Goal: Task Accomplishment & Management: Manage account settings

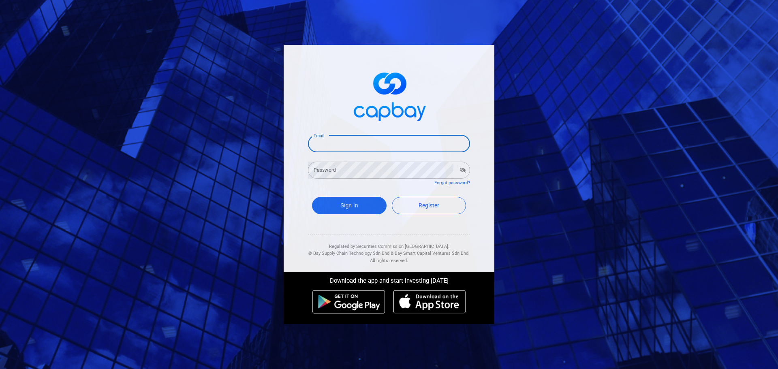
click at [326, 142] on input "Email" at bounding box center [389, 143] width 162 height 17
type input "[EMAIL_ADDRESS][DOMAIN_NAME]"
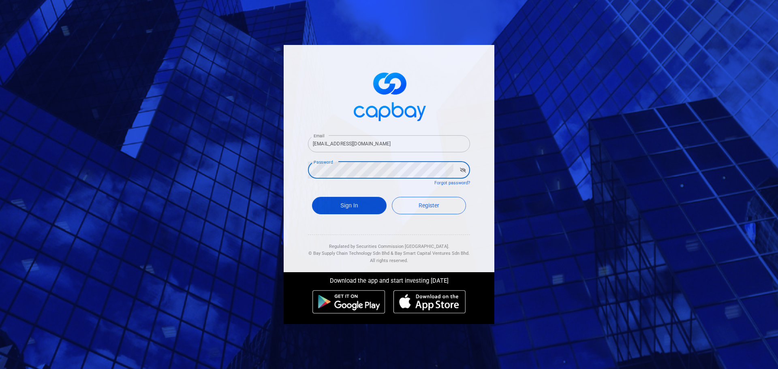
click at [332, 211] on button "Sign In" at bounding box center [349, 205] width 75 height 17
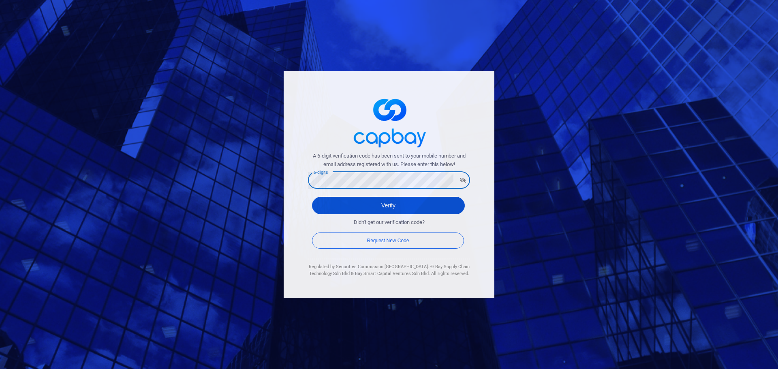
click at [360, 204] on button "Verify" at bounding box center [388, 205] width 153 height 17
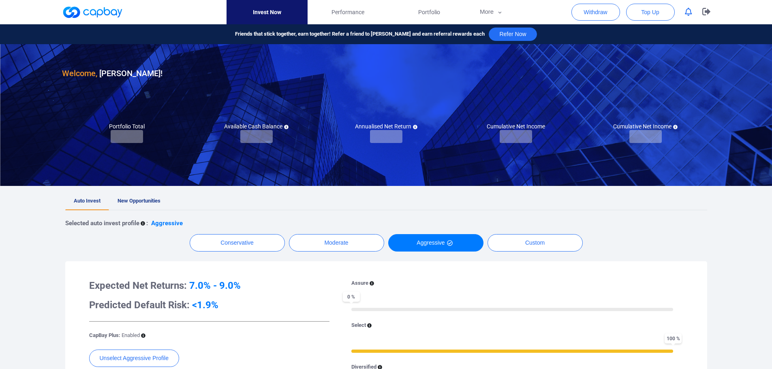
checkbox input "true"
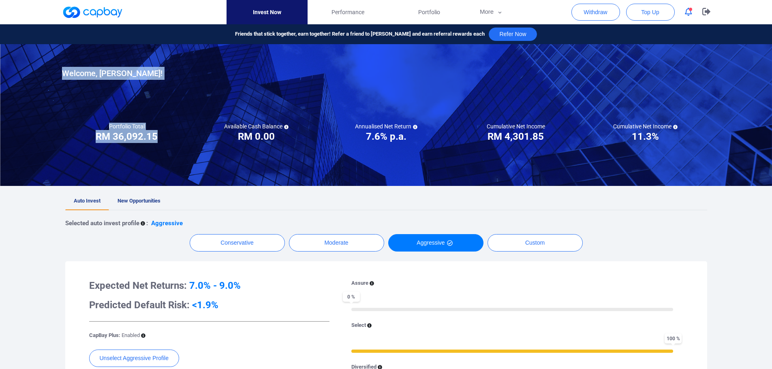
drag, startPoint x: 102, startPoint y: 120, endPoint x: 183, endPoint y: 136, distance: 82.2
click at [183, 136] on div "Invest Now Performance Portfolio More Transaction My Statements My Profile FAQs…" at bounding box center [386, 345] width 772 height 643
click at [213, 155] on div at bounding box center [386, 115] width 772 height 142
drag, startPoint x: 223, startPoint y: 124, endPoint x: 307, endPoint y: 143, distance: 86.0
click at [307, 143] on div "Invest Now Performance Portfolio More Transaction My Statements My Profile FAQs…" at bounding box center [386, 345] width 772 height 643
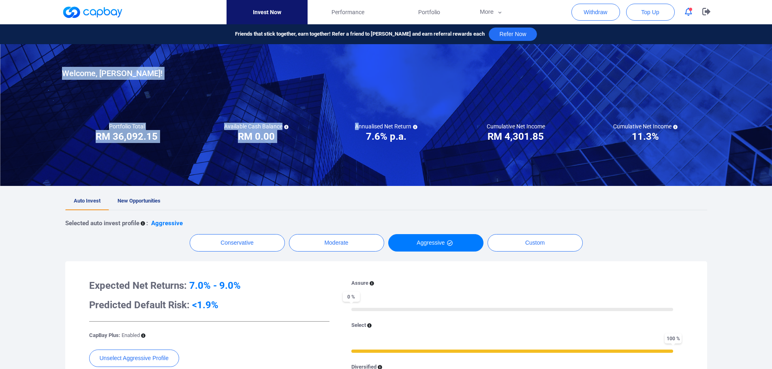
drag, startPoint x: 363, startPoint y: 125, endPoint x: 411, endPoint y: 143, distance: 51.4
click at [411, 143] on div "Invest Now Performance Portfolio More Transaction My Statements My Profile FAQs…" at bounding box center [386, 345] width 772 height 643
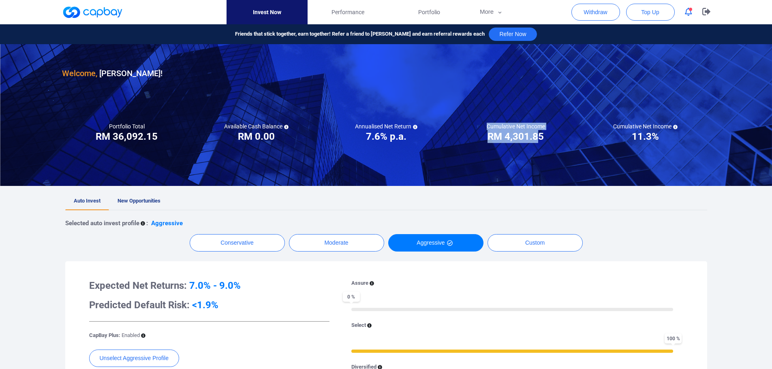
drag, startPoint x: 497, startPoint y: 129, endPoint x: 536, endPoint y: 143, distance: 40.9
click at [536, 143] on div "Cumulative Net Income RM ***** RM 4,301.85" at bounding box center [516, 133] width 130 height 20
click at [307, 148] on div at bounding box center [386, 115] width 772 height 142
click at [701, 11] on button "button" at bounding box center [707, 12] width 20 height 24
